Goal: Check status: Check status

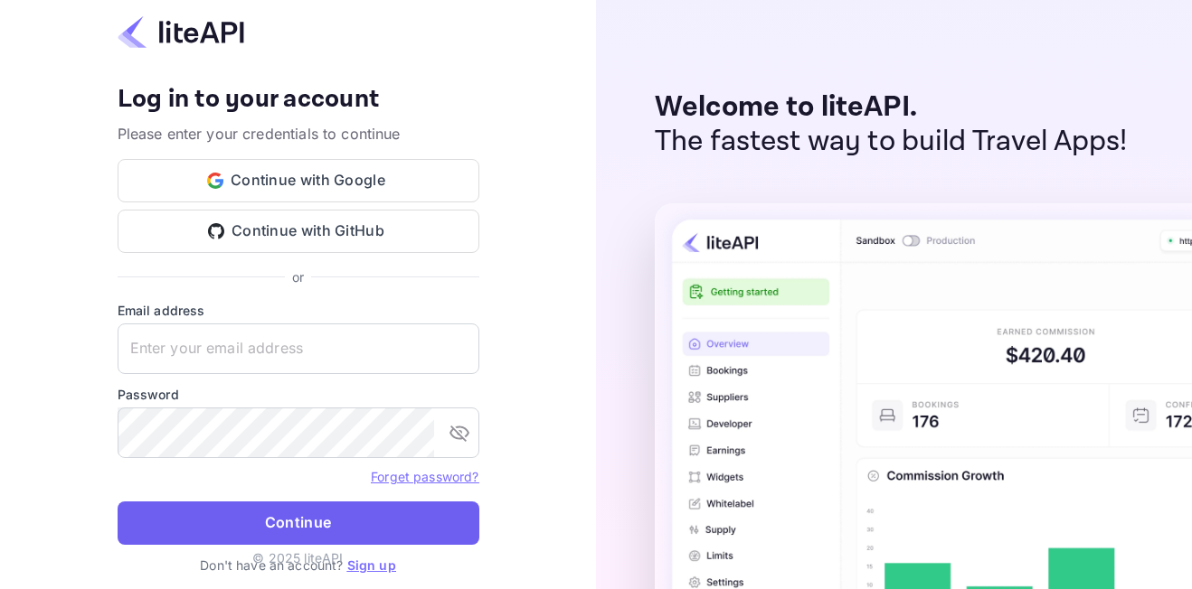
type input "[EMAIL_ADDRESS][DOMAIN_NAME]"
click at [372, 527] on button "Continue" at bounding box center [299, 523] width 362 height 43
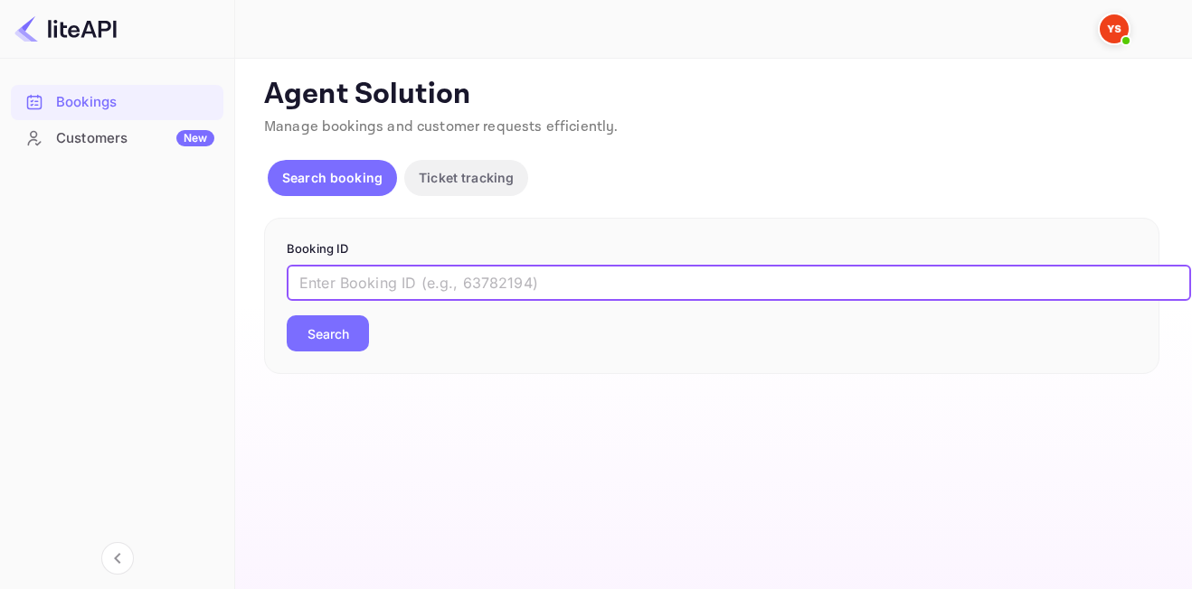
click at [634, 272] on input "text" at bounding box center [739, 283] width 904 height 36
paste input "8994403"
type input "8994403"
click at [287, 316] on button "Search" at bounding box center [328, 334] width 82 height 36
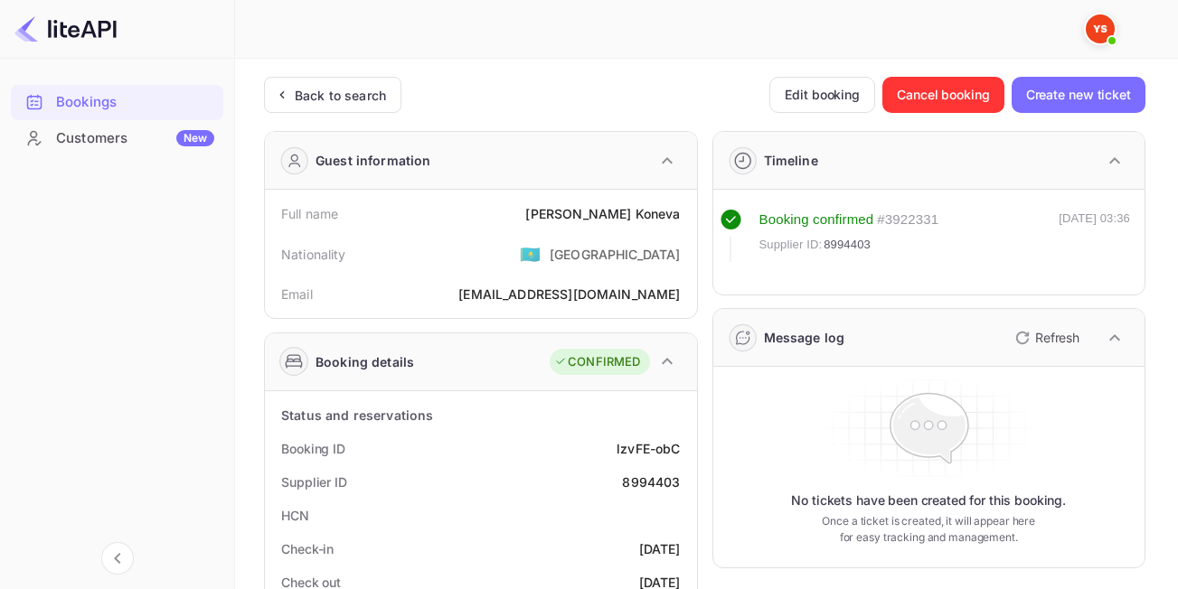
click at [919, 292] on div "Booking confirmed # 3922331 Supplier ID: 8994403 [DATE] 03:36" at bounding box center [929, 242] width 432 height 105
drag, startPoint x: 620, startPoint y: 486, endPoint x: 679, endPoint y: 486, distance: 58.8
click at [679, 486] on div "Supplier ID 8994403" at bounding box center [481, 482] width 418 height 33
copy div "8994403"
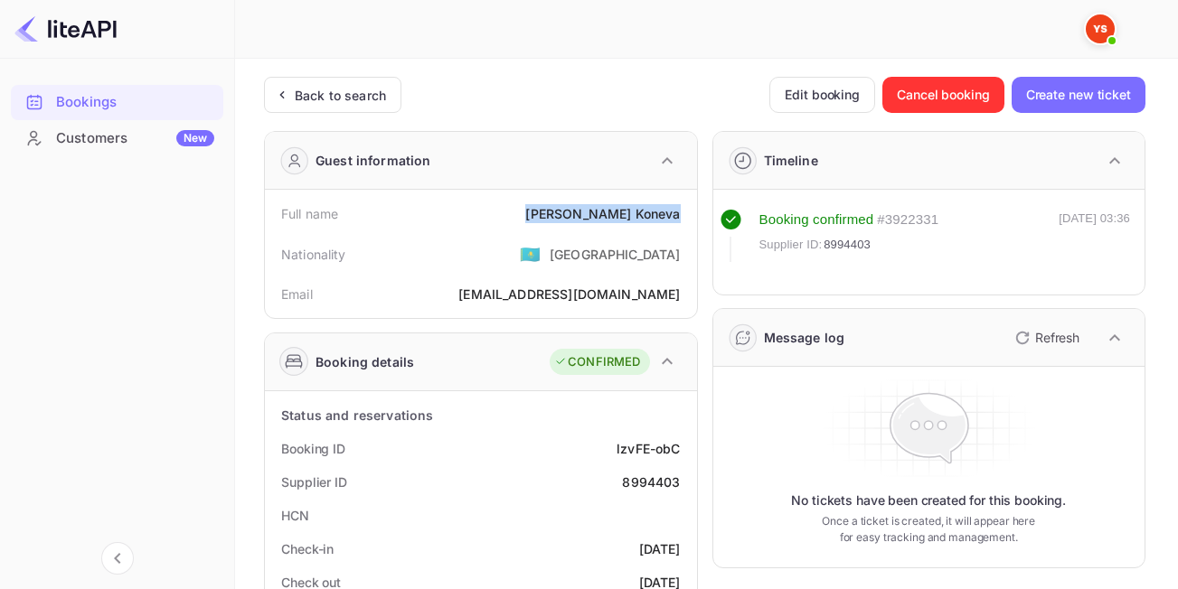
drag, startPoint x: 596, startPoint y: 211, endPoint x: 680, endPoint y: 219, distance: 84.5
click at [680, 219] on div "[PERSON_NAME]" at bounding box center [602, 213] width 155 height 19
copy div "[PERSON_NAME]"
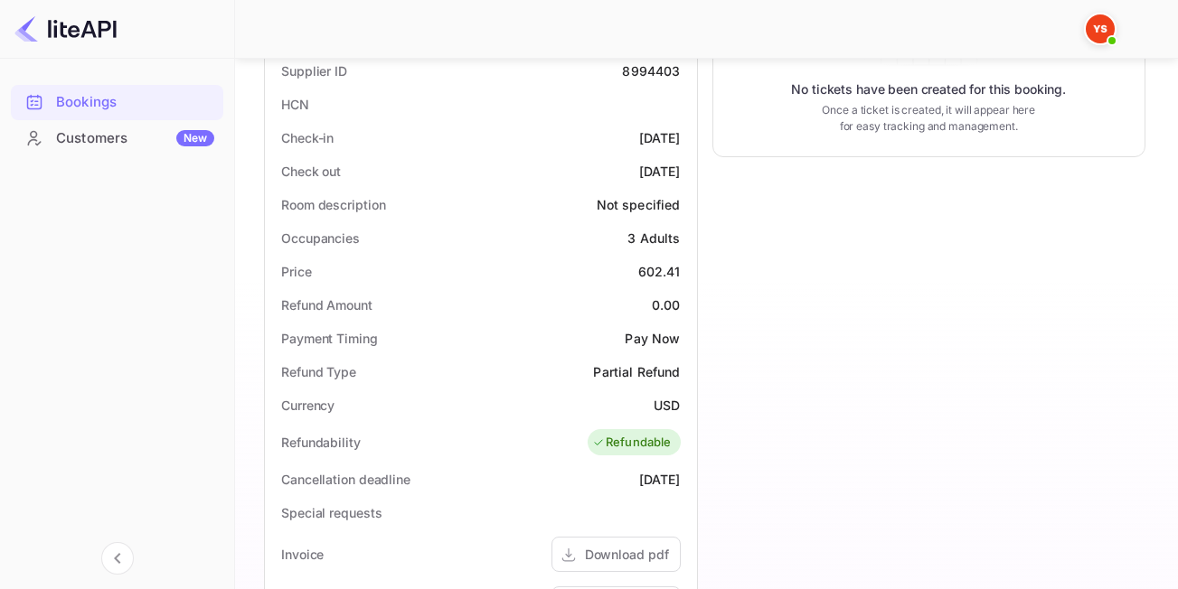
scroll to position [413, 0]
drag, startPoint x: 635, startPoint y: 269, endPoint x: 696, endPoint y: 279, distance: 62.4
click at [696, 279] on div "Status and reservations Booking ID lzvFE-obC Supplier ID 8994403 HCN Check-in […" at bounding box center [481, 476] width 432 height 996
copy div "602.41"
drag, startPoint x: 638, startPoint y: 404, endPoint x: 676, endPoint y: 412, distance: 38.8
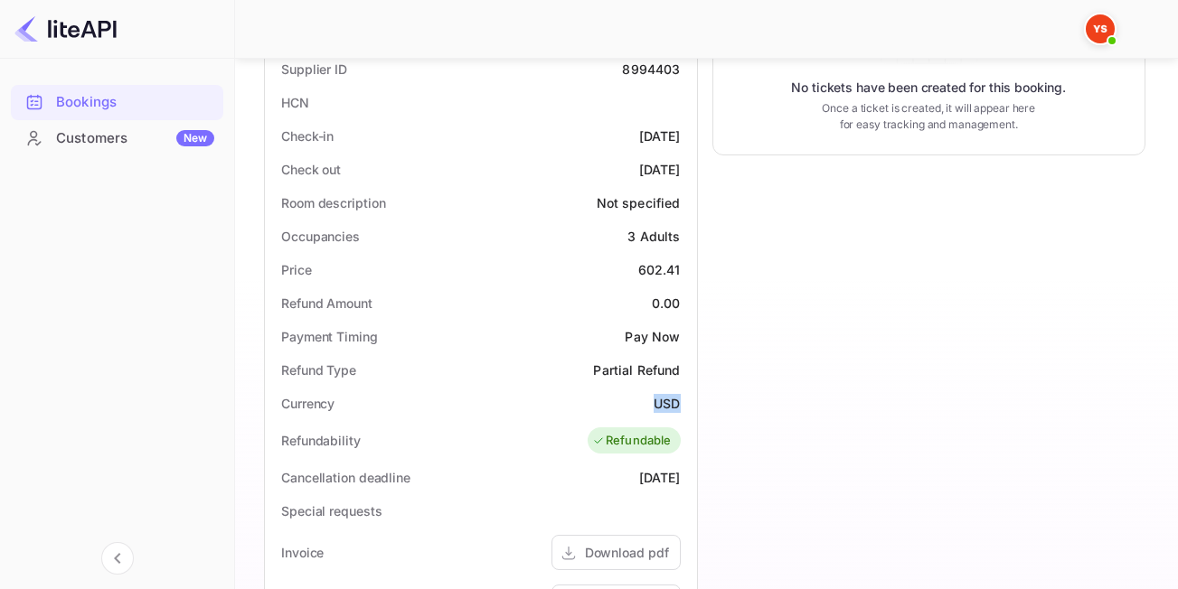
click at [676, 412] on div "Currency USD" at bounding box center [481, 403] width 418 height 33
copy div "USD"
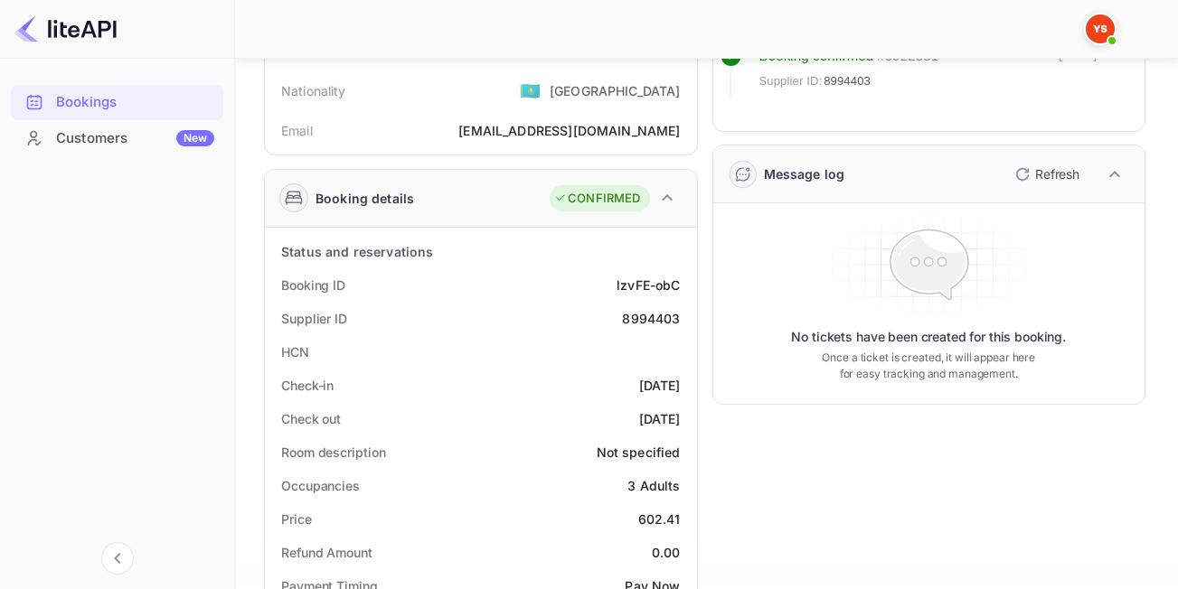
scroll to position [0, 0]
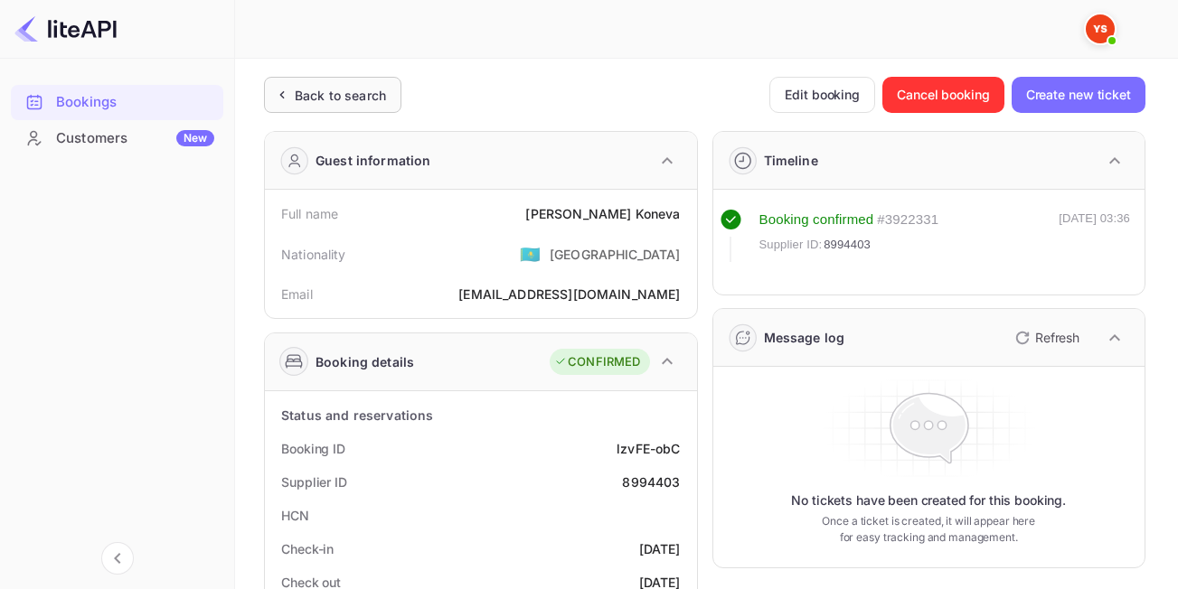
click at [325, 96] on div "Back to search" at bounding box center [340, 95] width 91 height 19
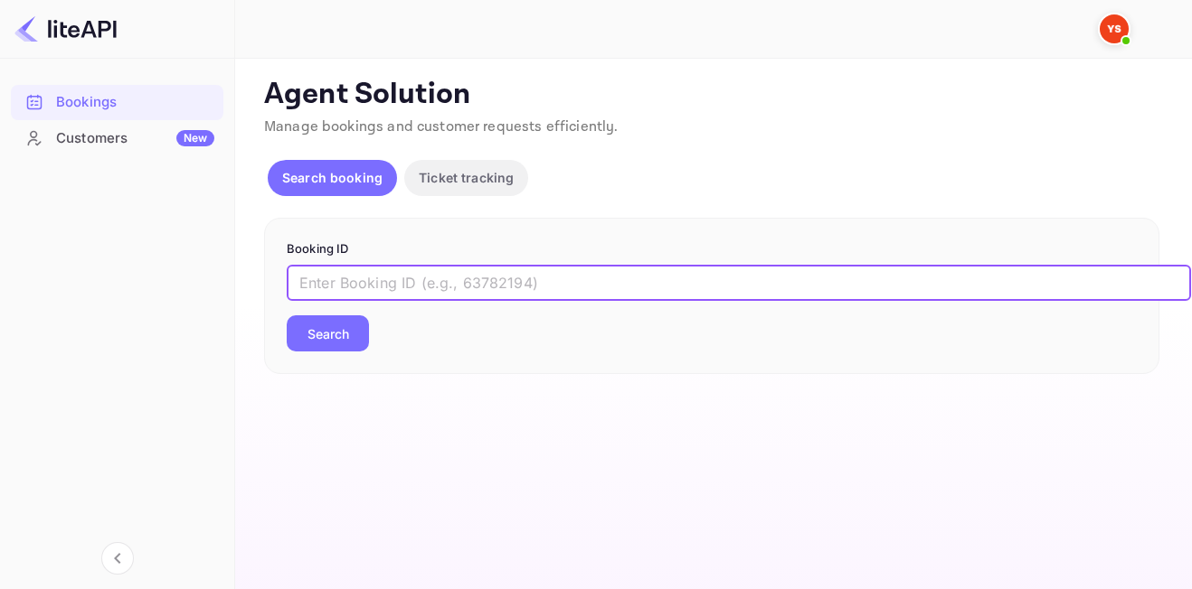
click at [430, 292] on input "text" at bounding box center [739, 283] width 904 height 36
paste input "9027528"
type input "9027528"
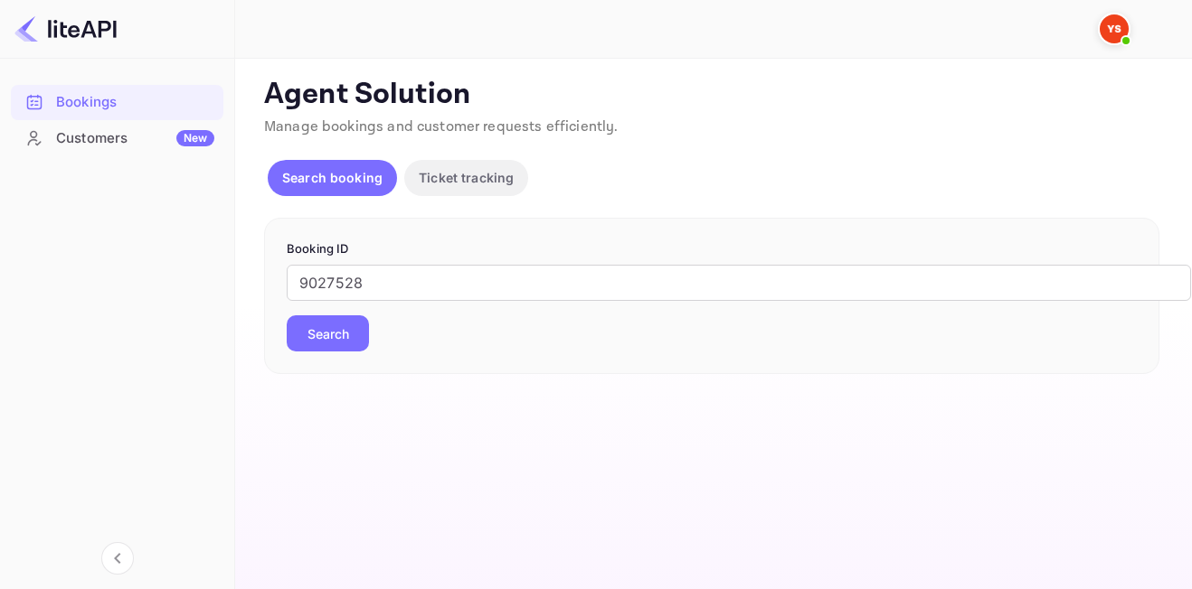
click at [337, 335] on button "Search" at bounding box center [328, 334] width 82 height 36
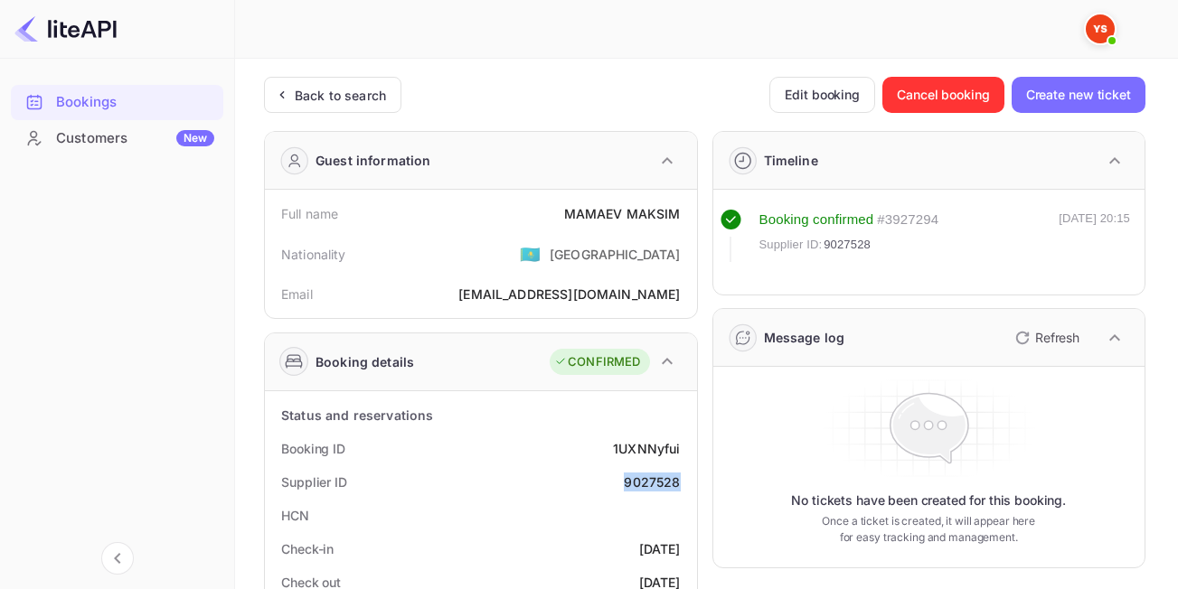
drag, startPoint x: 627, startPoint y: 480, endPoint x: 690, endPoint y: 484, distance: 63.4
copy div "9027528"
drag, startPoint x: 560, startPoint y: 212, endPoint x: 677, endPoint y: 222, distance: 117.9
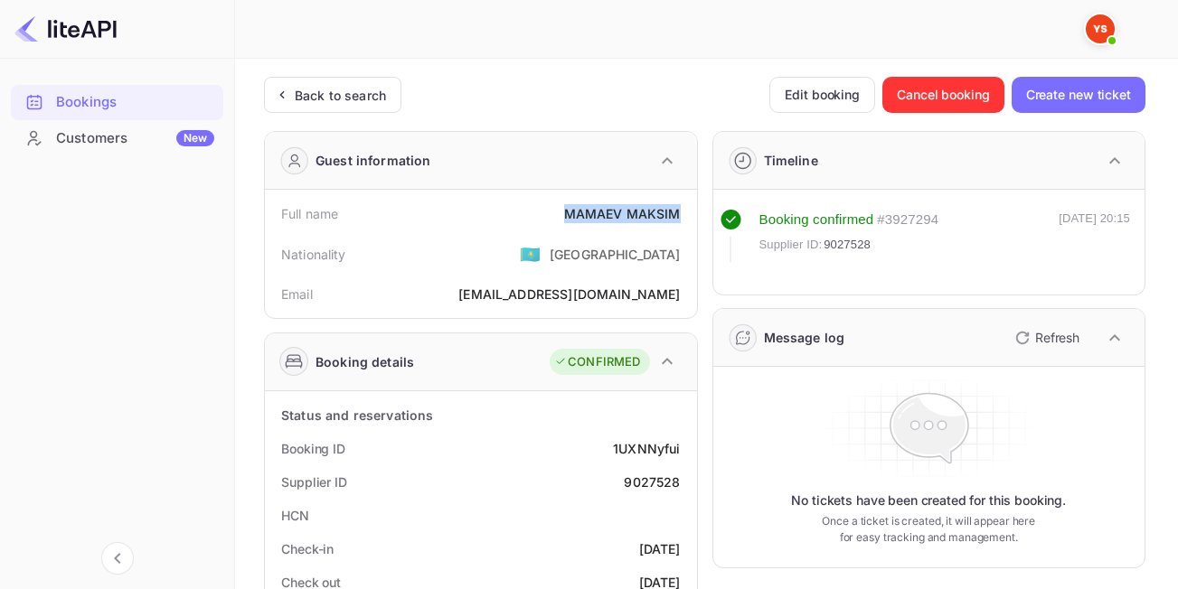
click at [677, 222] on div "Full name [PERSON_NAME]" at bounding box center [481, 213] width 418 height 33
copy div "MAMAEV MAKSIM"
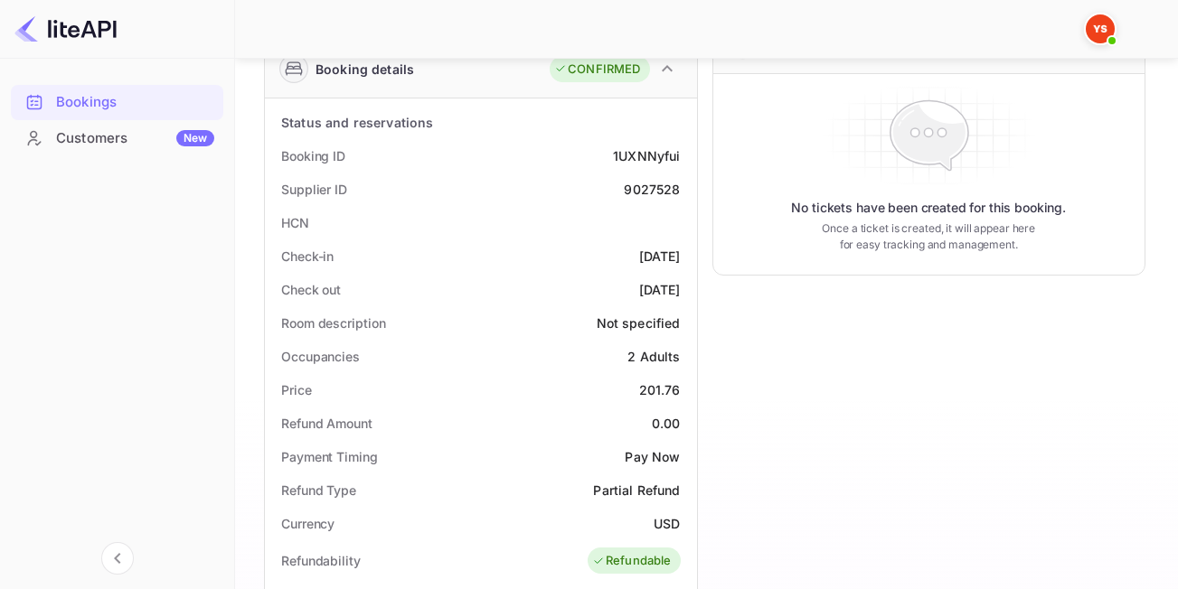
scroll to position [337, 0]
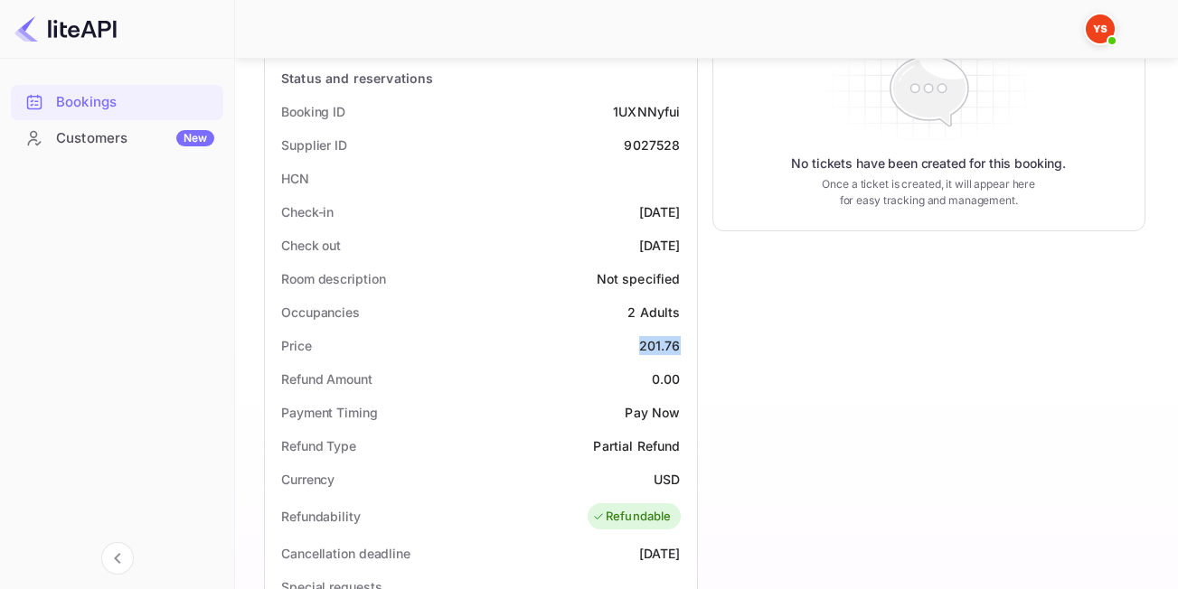
drag, startPoint x: 636, startPoint y: 348, endPoint x: 695, endPoint y: 351, distance: 58.8
click at [695, 351] on div "Status and reservations Booking ID 1UXNNyfui Supplier ID 9027528 HCN Check-in […" at bounding box center [481, 552] width 432 height 996
copy div "201.76"
drag, startPoint x: 648, startPoint y: 473, endPoint x: 695, endPoint y: 484, distance: 48.2
click at [695, 484] on div "Status and reservations Booking ID 1UXNNyfui Supplier ID 9027528 HCN Check-in […" at bounding box center [481, 552] width 432 height 996
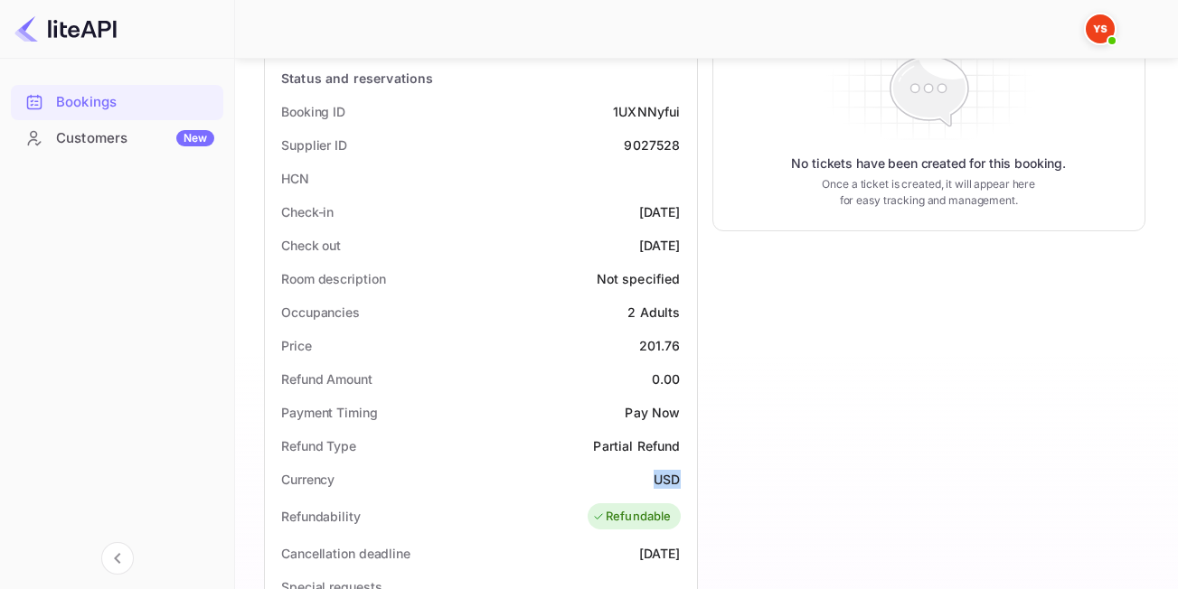
copy div "USD"
